Goal: Task Accomplishment & Management: Complete application form

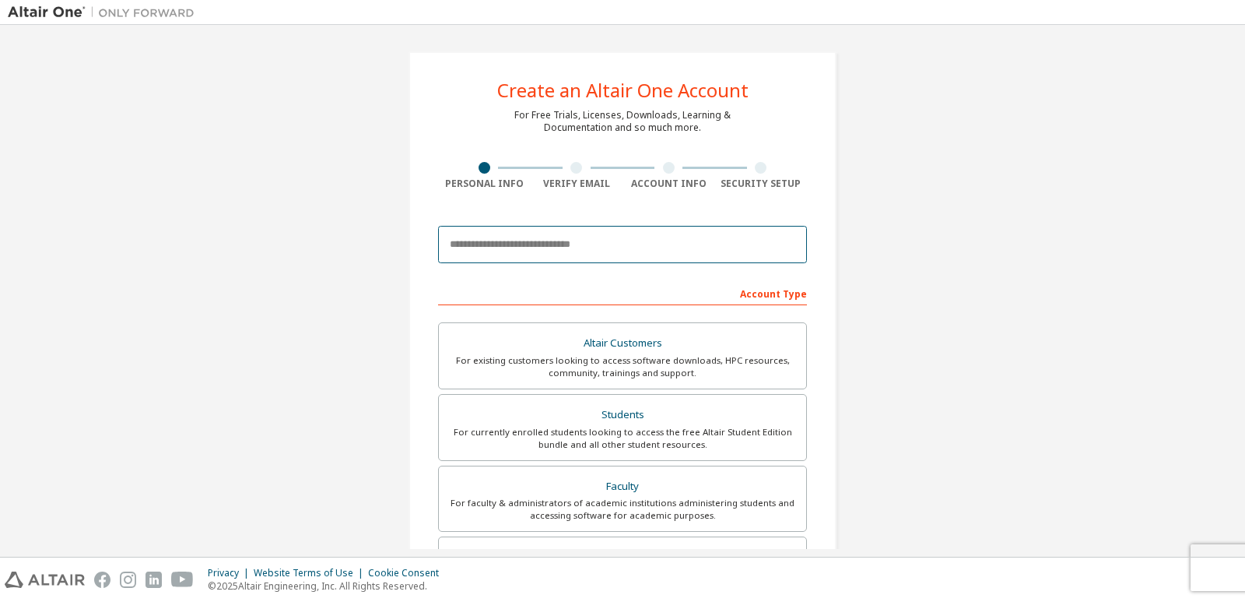
click at [580, 238] on input "email" at bounding box center [622, 244] width 369 height 37
click at [581, 256] on input "email" at bounding box center [622, 244] width 369 height 37
type input "**********"
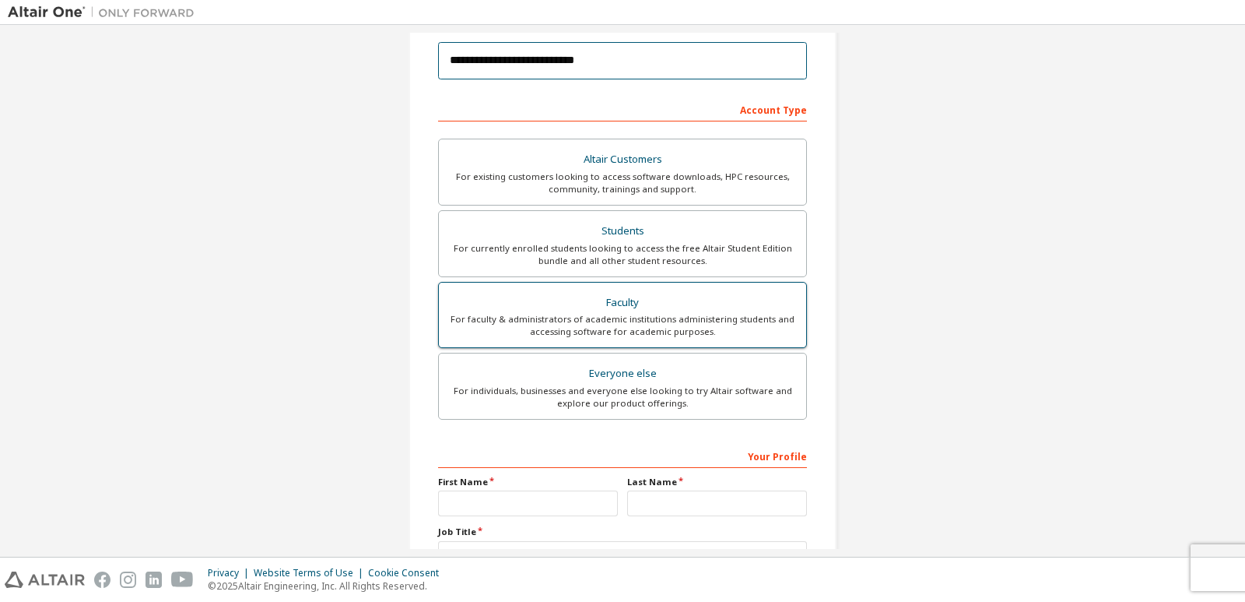
scroll to position [308, 0]
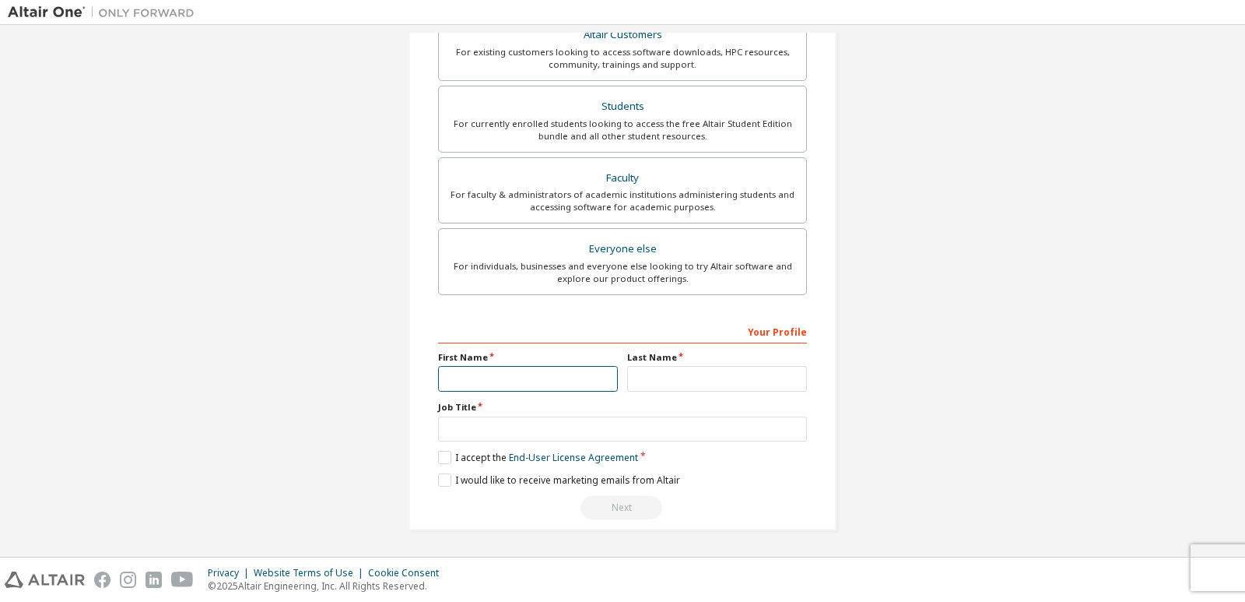
click at [540, 376] on input "text" at bounding box center [528, 379] width 180 height 26
type input "*******"
type input "****"
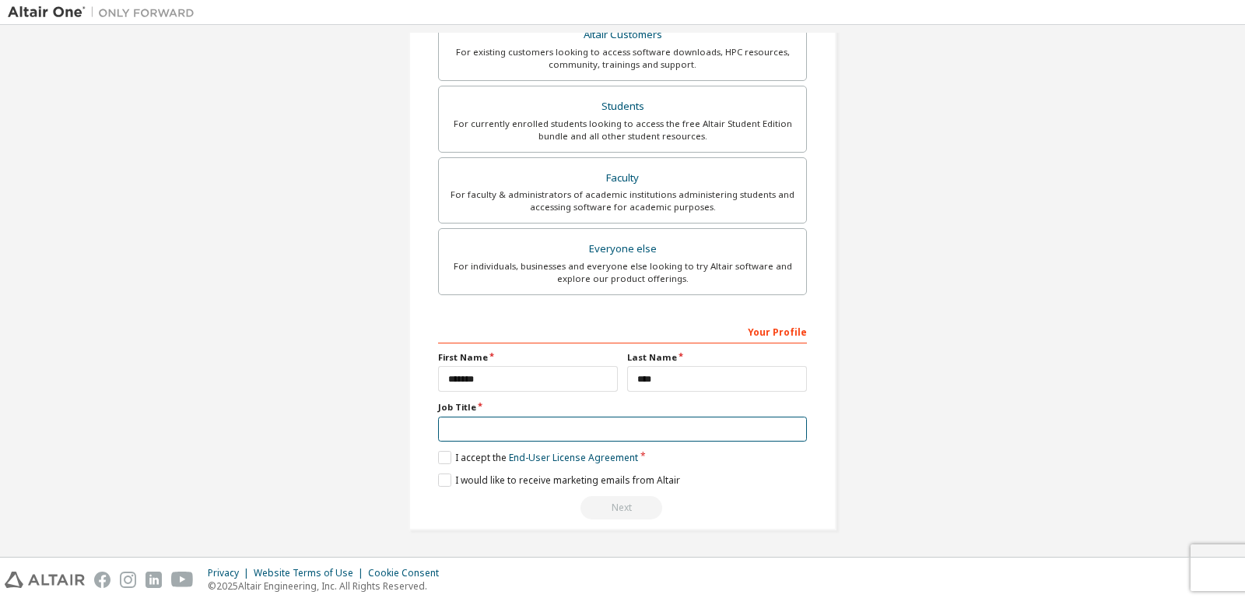
click at [544, 438] on input "text" at bounding box center [622, 429] width 369 height 26
click at [450, 459] on label "I accept the End-User License Agreement" at bounding box center [538, 457] width 200 height 13
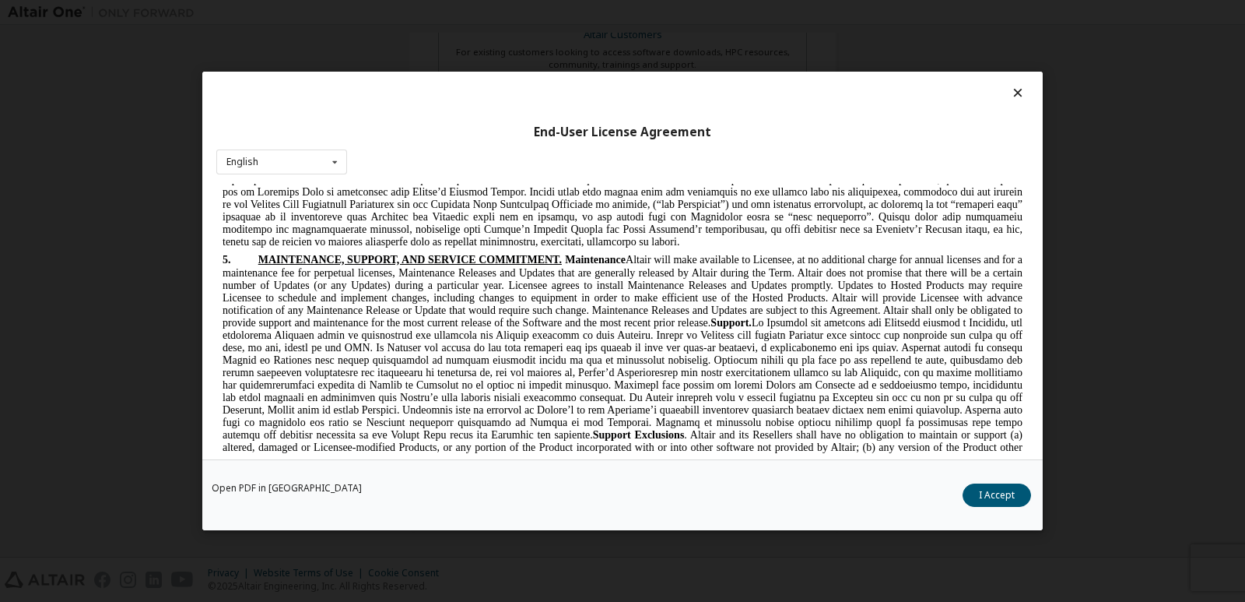
scroll to position [2179, 0]
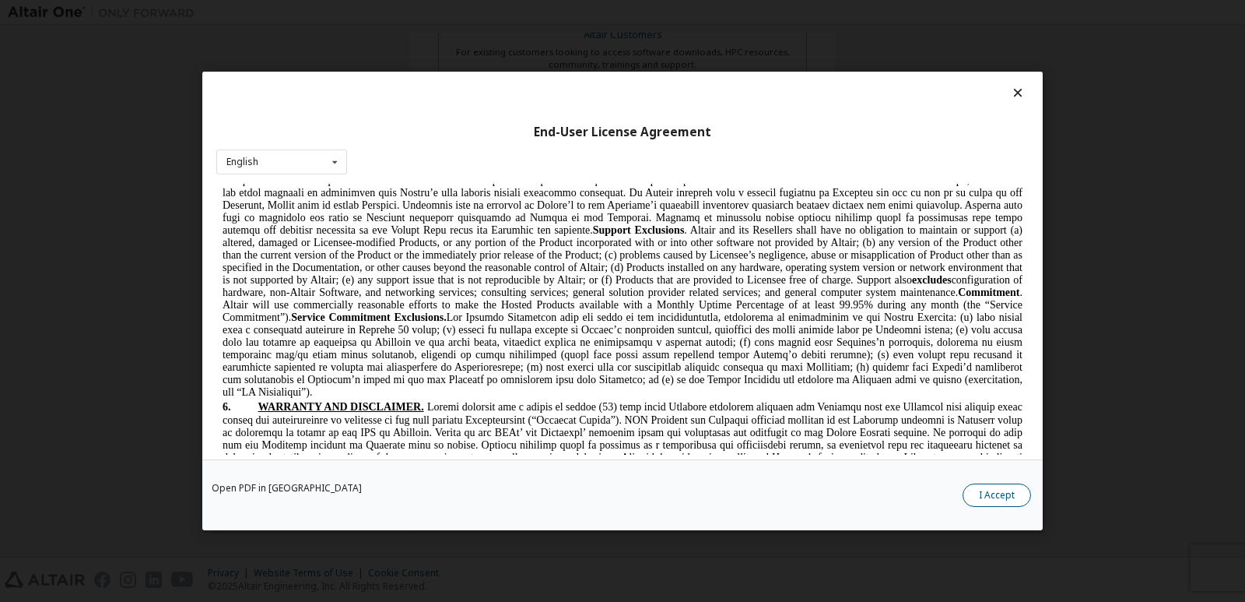
click at [984, 499] on button "I Accept" at bounding box center [997, 494] width 68 height 23
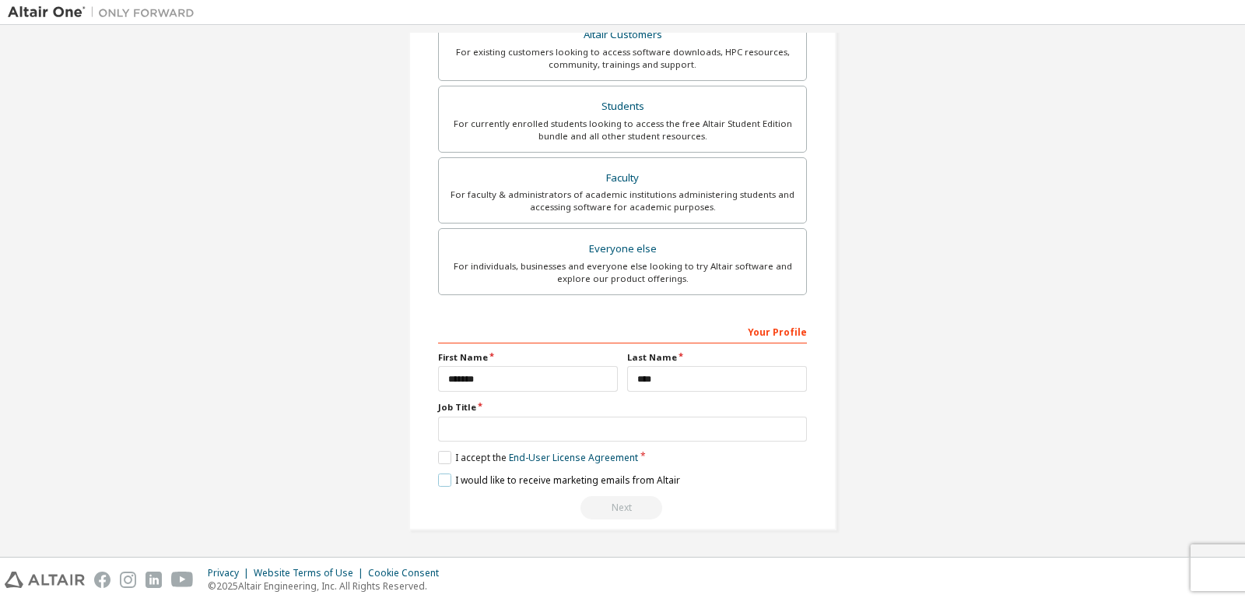
click at [442, 475] on label "I would like to receive marketing emails from Altair" at bounding box center [559, 479] width 242 height 13
click at [465, 429] on input "text" at bounding box center [622, 429] width 369 height 26
click at [575, 432] on input "text" at bounding box center [622, 429] width 369 height 26
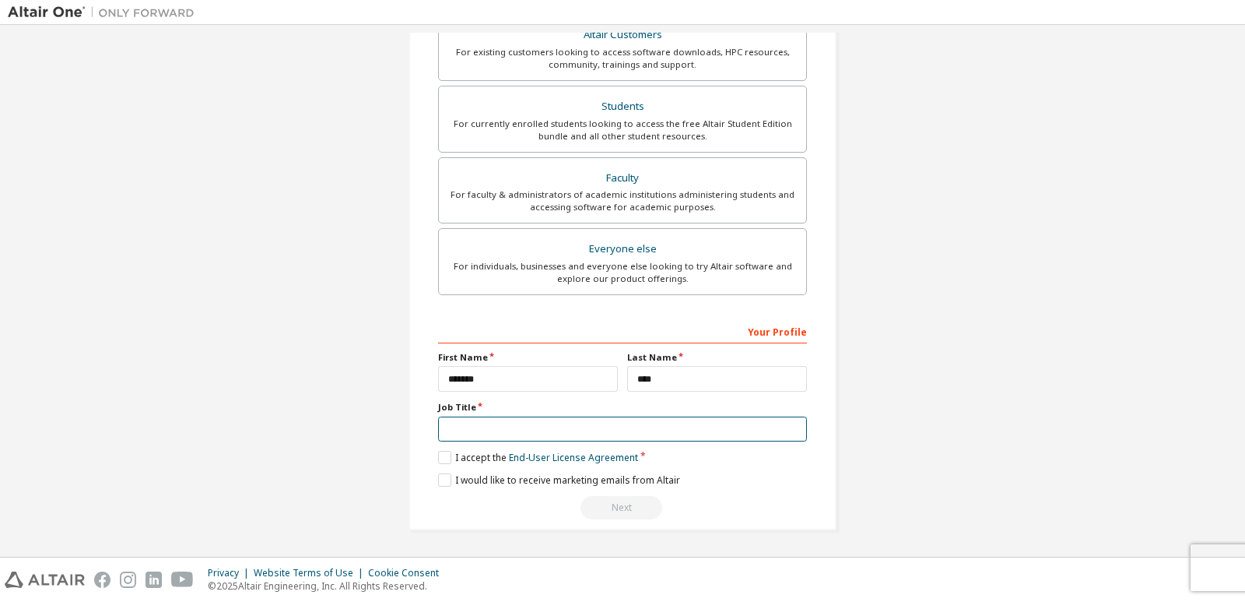
click at [575, 432] on input "text" at bounding box center [622, 429] width 369 height 26
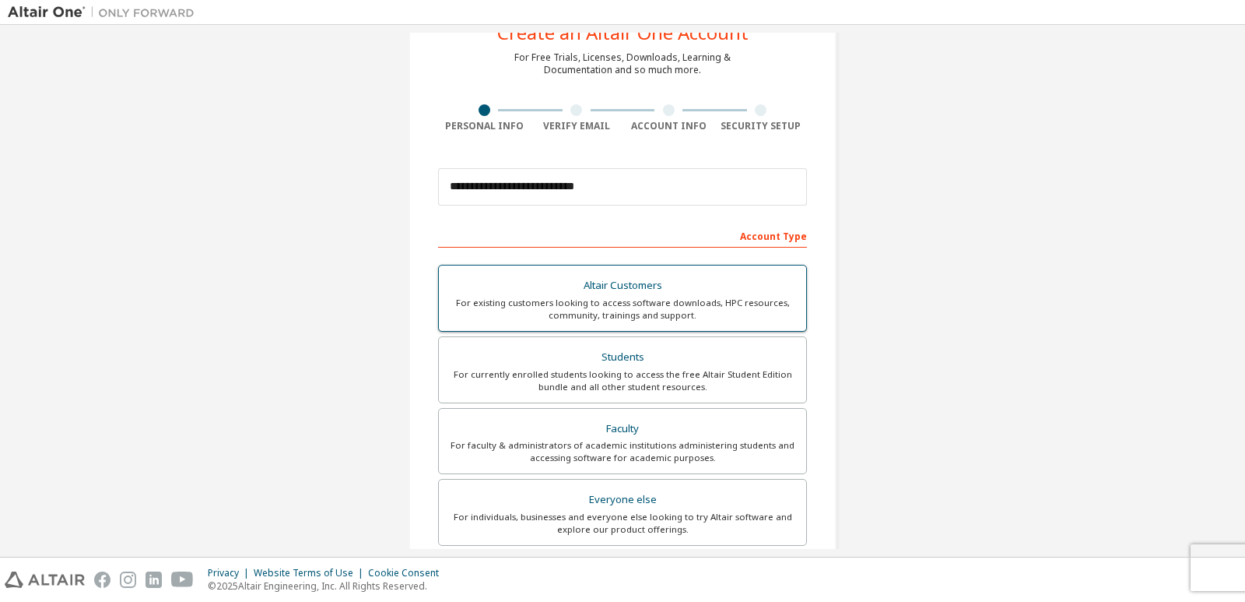
scroll to position [156, 0]
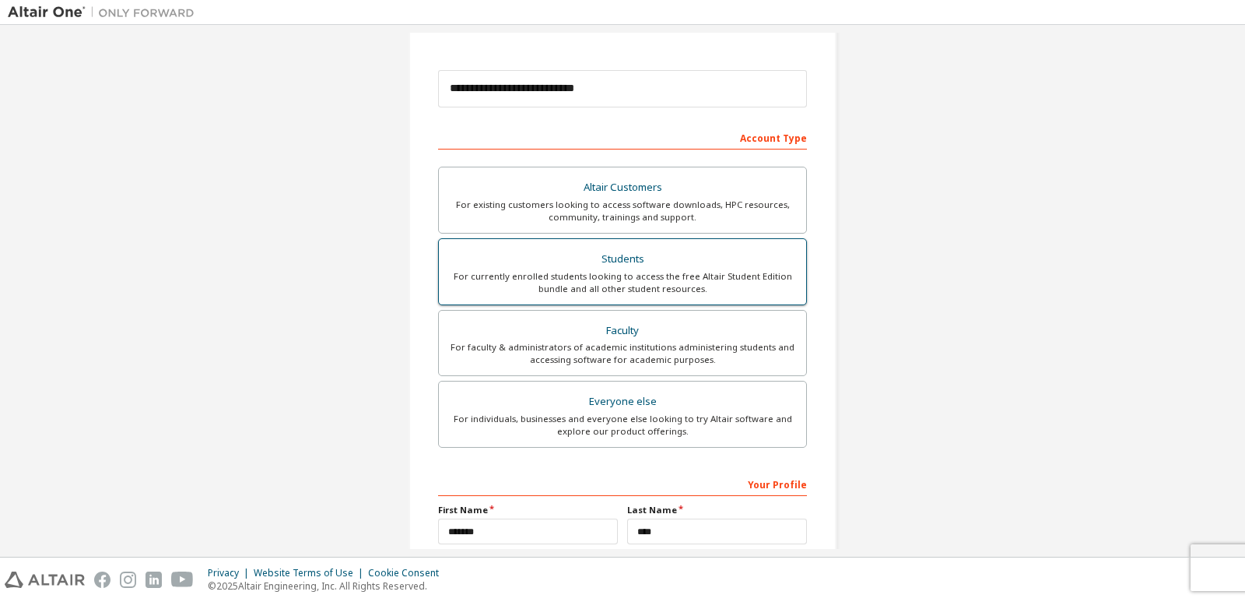
click at [670, 275] on div "For currently enrolled students looking to access the free Altair Student Editi…" at bounding box center [622, 282] width 349 height 25
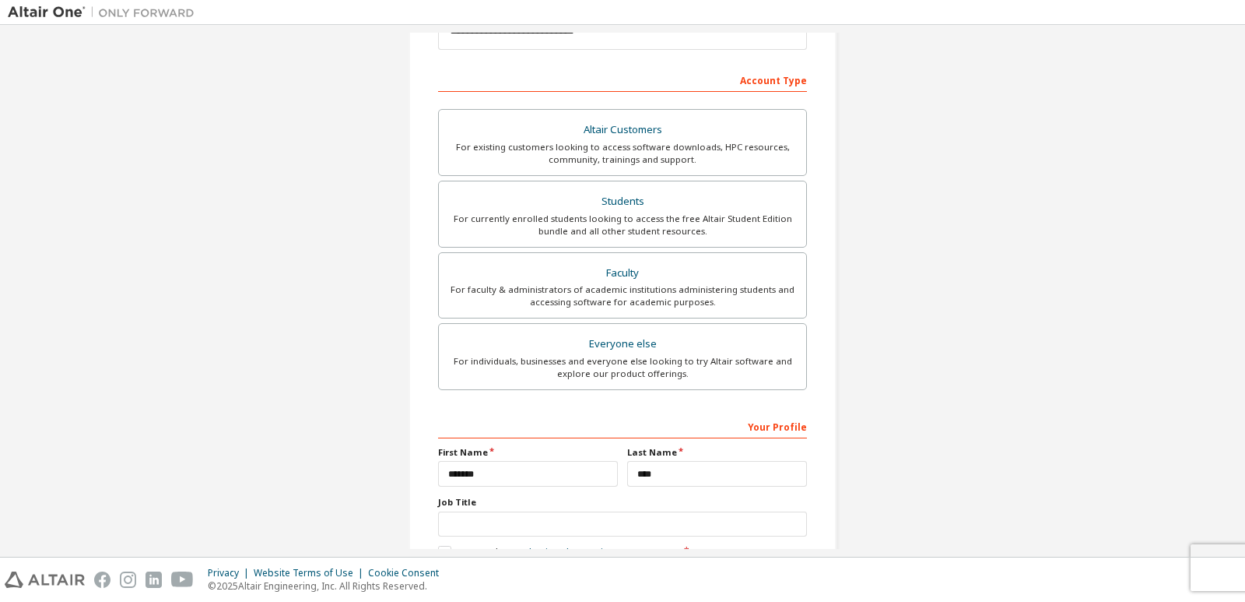
scroll to position [308, 0]
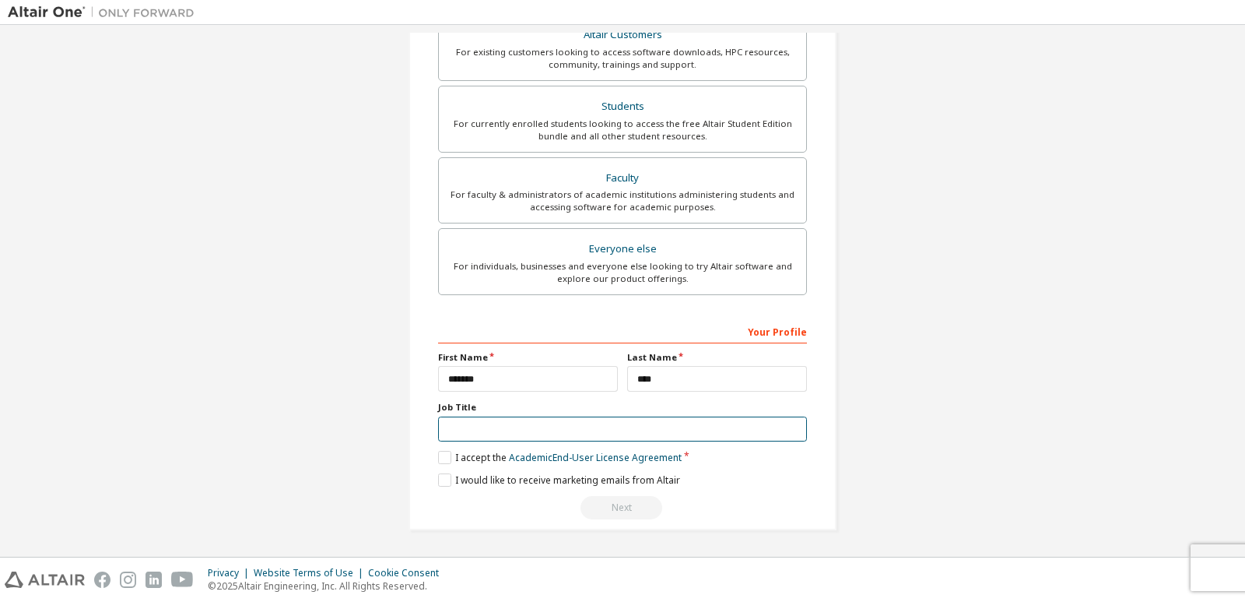
click at [500, 417] on input "text" at bounding box center [622, 429] width 369 height 26
click at [438, 456] on label "I accept the Academic End-User License Agreement" at bounding box center [560, 457] width 244 height 13
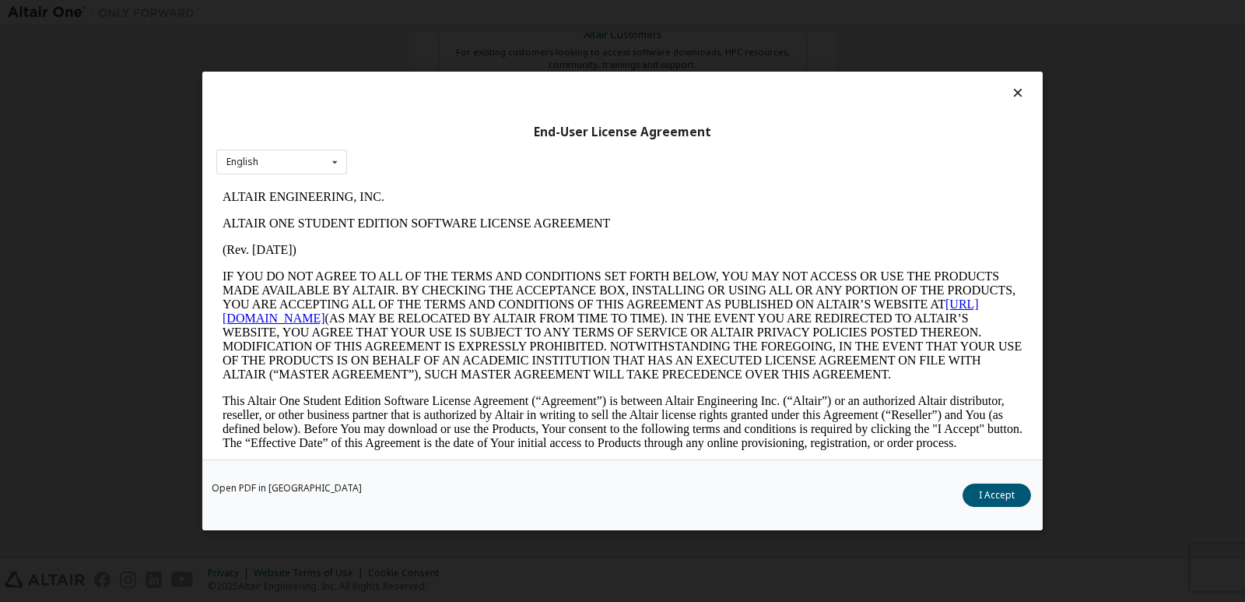
scroll to position [0, 0]
click at [992, 495] on button "I Accept" at bounding box center [997, 494] width 68 height 23
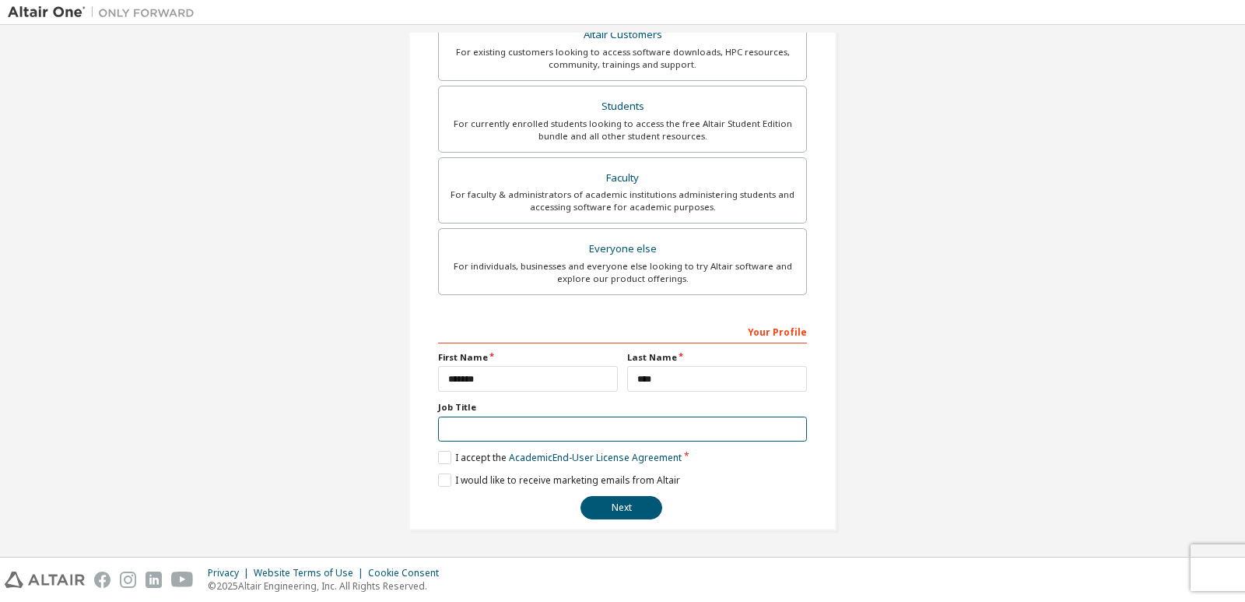
click at [466, 427] on input "text" at bounding box center [622, 429] width 369 height 26
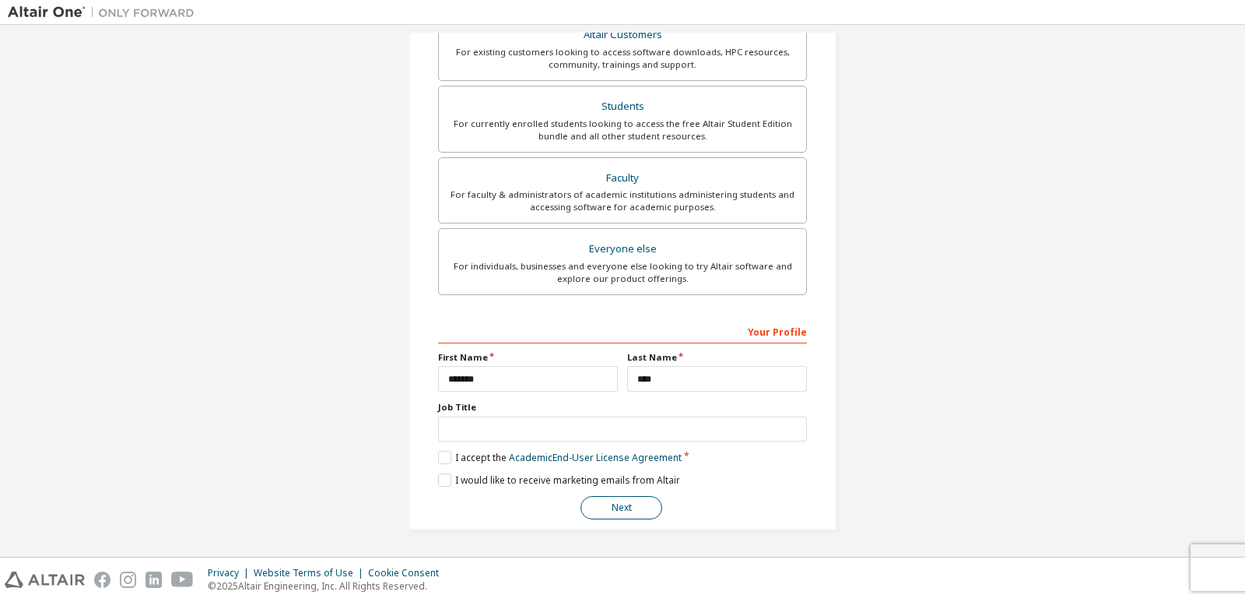
click at [626, 506] on button "Next" at bounding box center [622, 507] width 82 height 23
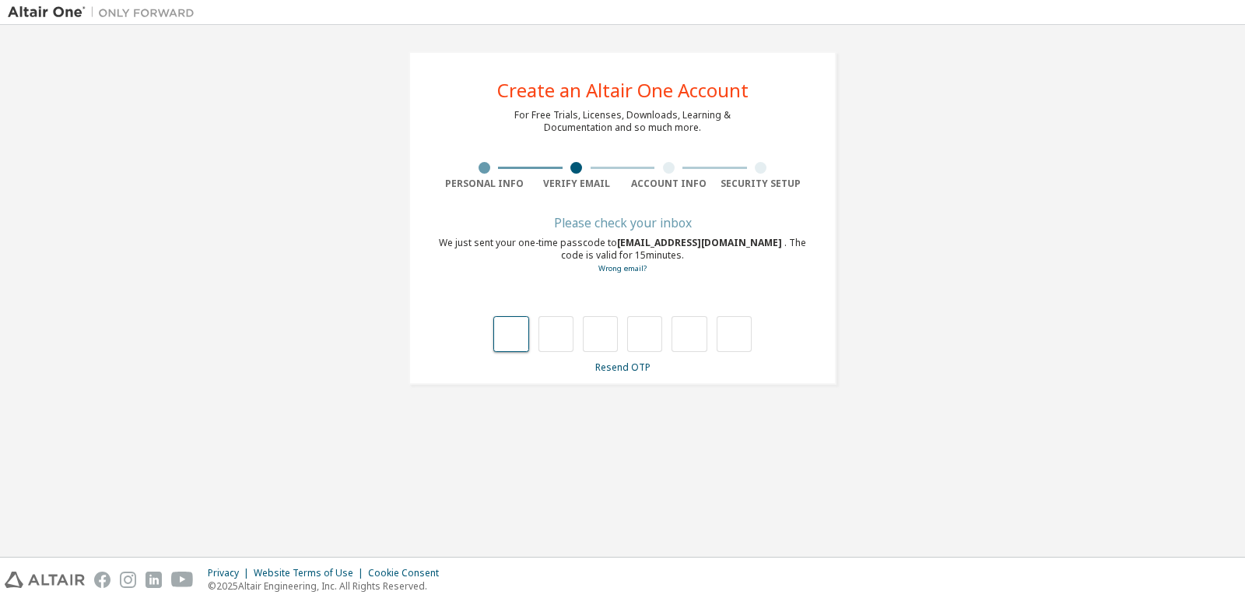
type input "*"
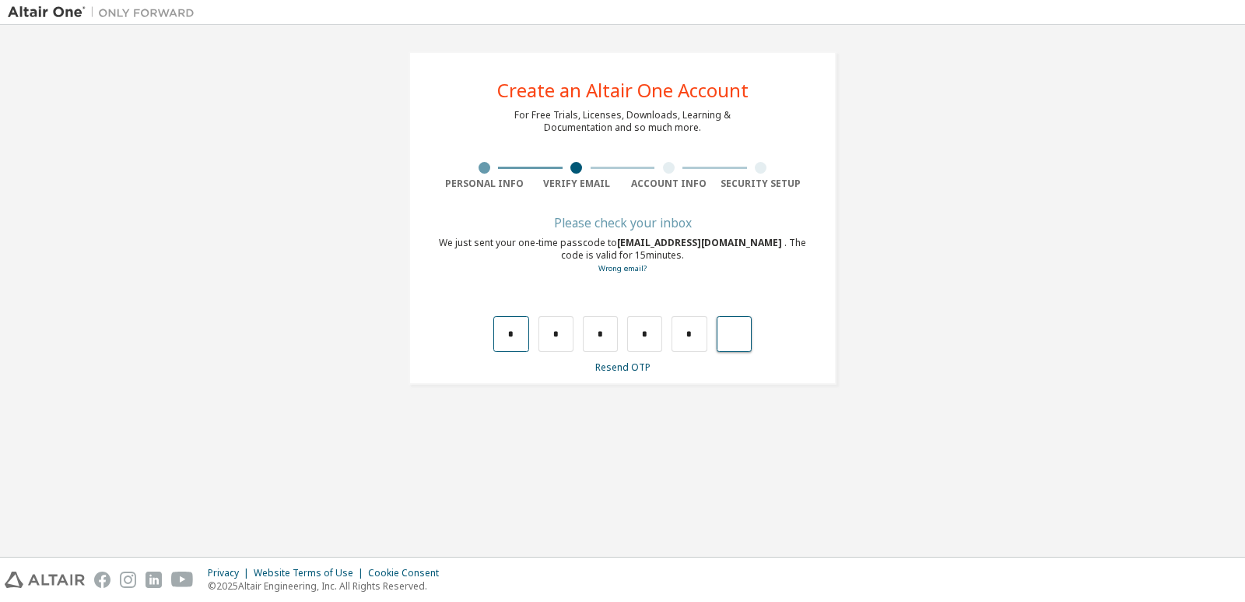
type input "*"
